Goal: Task Accomplishment & Management: Manage account settings

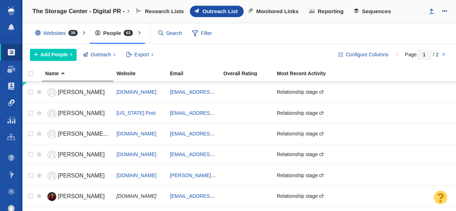
click at [7, 105] on link "Link Monitoring" at bounding box center [11, 102] width 22 height 17
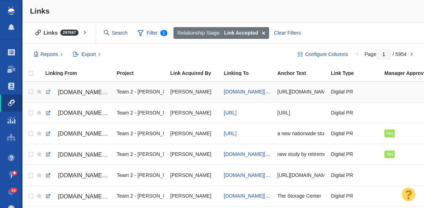
click at [46, 93] on link at bounding box center [48, 92] width 6 height 6
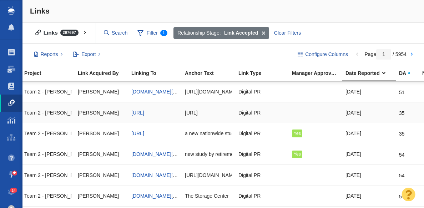
scroll to position [0, 100]
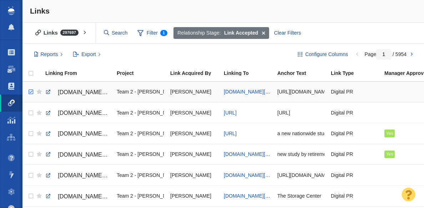
checkbox input "true"
click at [30, 92] on input "checkbox" at bounding box center [30, 92] width 11 height 16
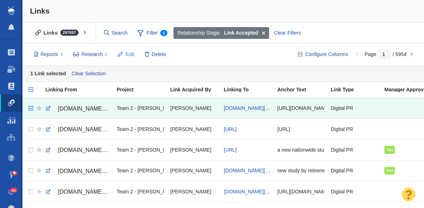
click at [125, 56] on button "Edit" at bounding box center [126, 54] width 24 height 12
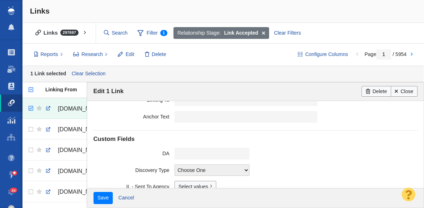
scroll to position [206, 0]
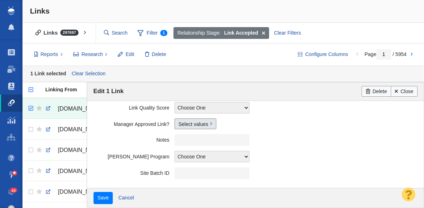
click at [184, 126] on link "Select values" at bounding box center [195, 123] width 42 height 11
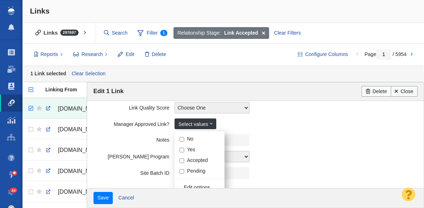
click at [181, 149] on input "Yes" at bounding box center [181, 150] width 5 height 5
checkbox input "true"
click at [119, 139] on label "Notes" at bounding box center [133, 138] width 81 height 9
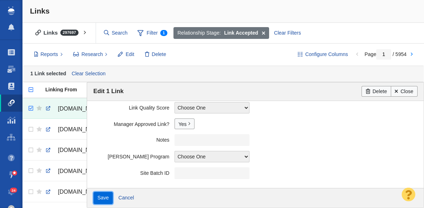
click at [99, 199] on input "Save" at bounding box center [103, 198] width 20 height 12
